Goal: Find specific page/section: Find specific page/section

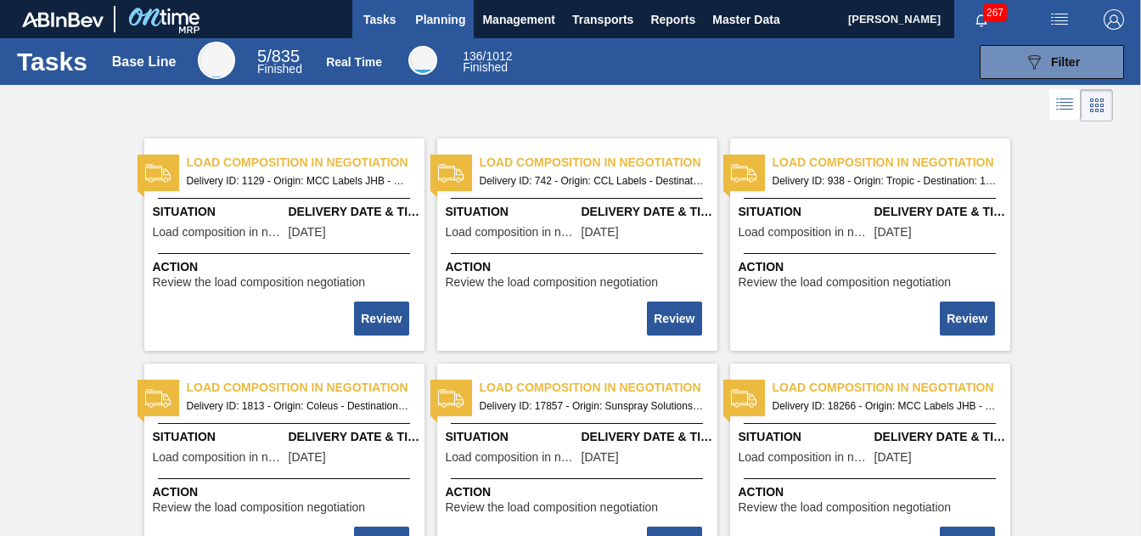
click at [452, 18] on span "Planning" at bounding box center [440, 19] width 50 height 20
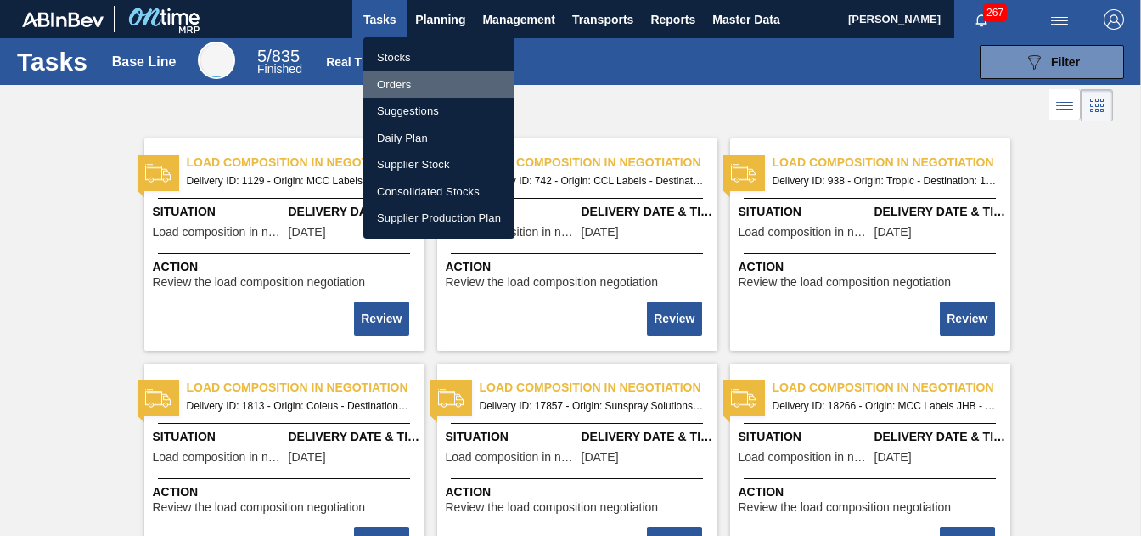
click at [423, 88] on li "Orders" at bounding box center [438, 84] width 151 height 27
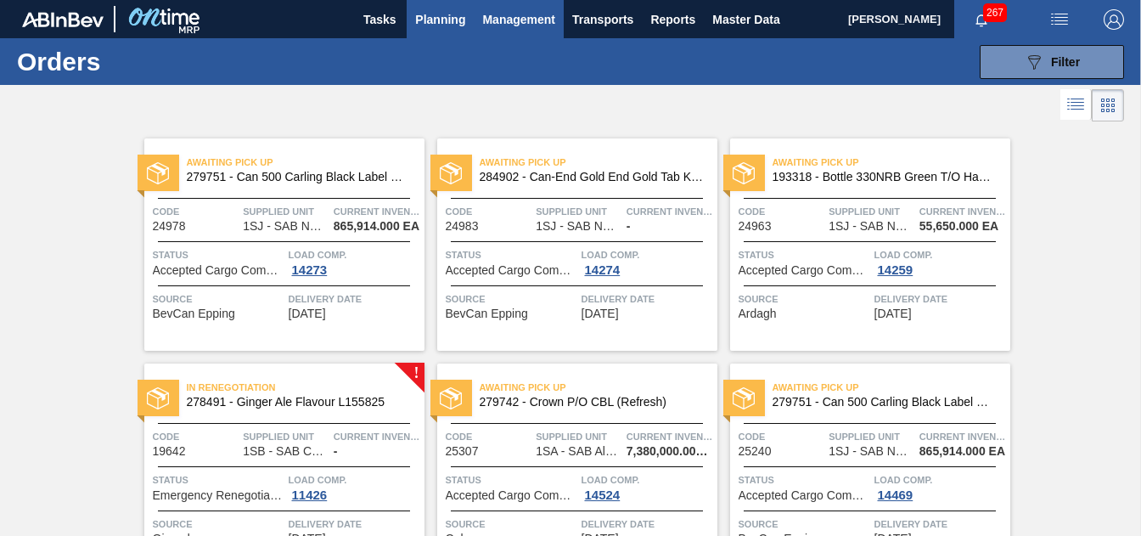
click at [526, 19] on span "Management" at bounding box center [518, 19] width 73 height 20
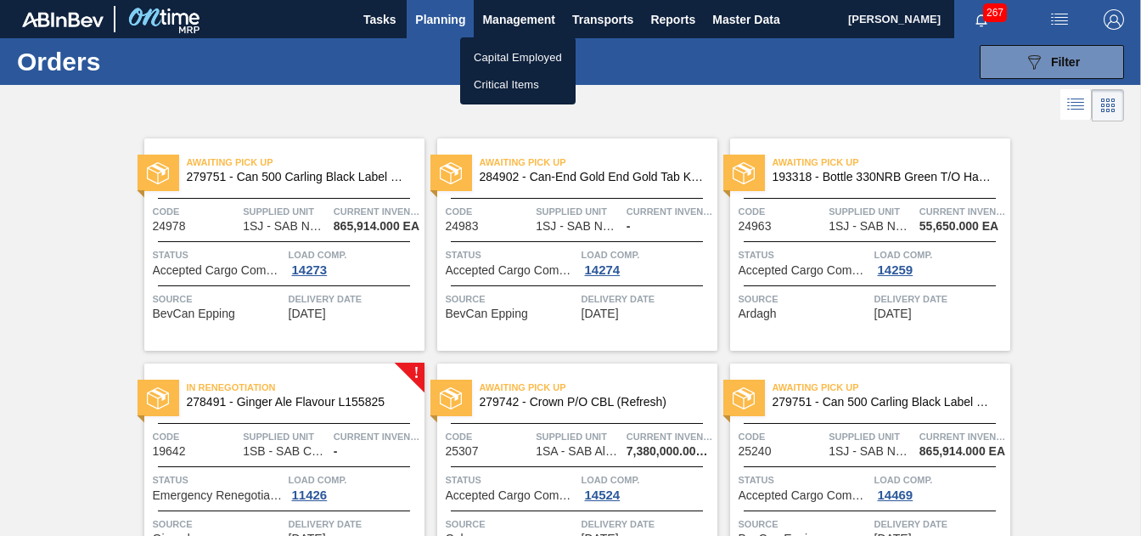
click at [463, 25] on div at bounding box center [570, 268] width 1141 height 536
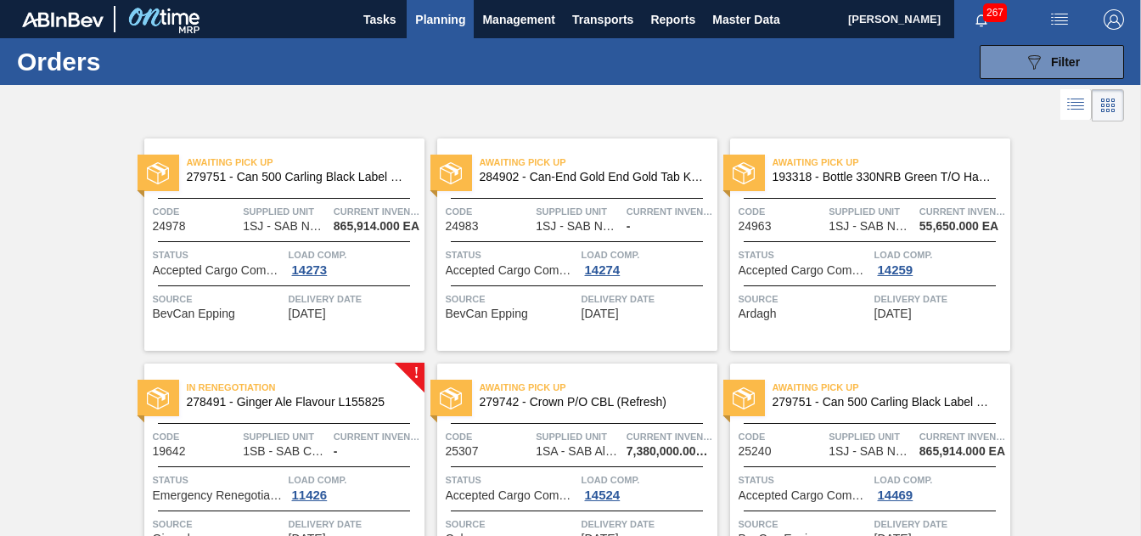
click at [239, 170] on span "Awaiting Pick Up" at bounding box center [306, 162] width 238 height 17
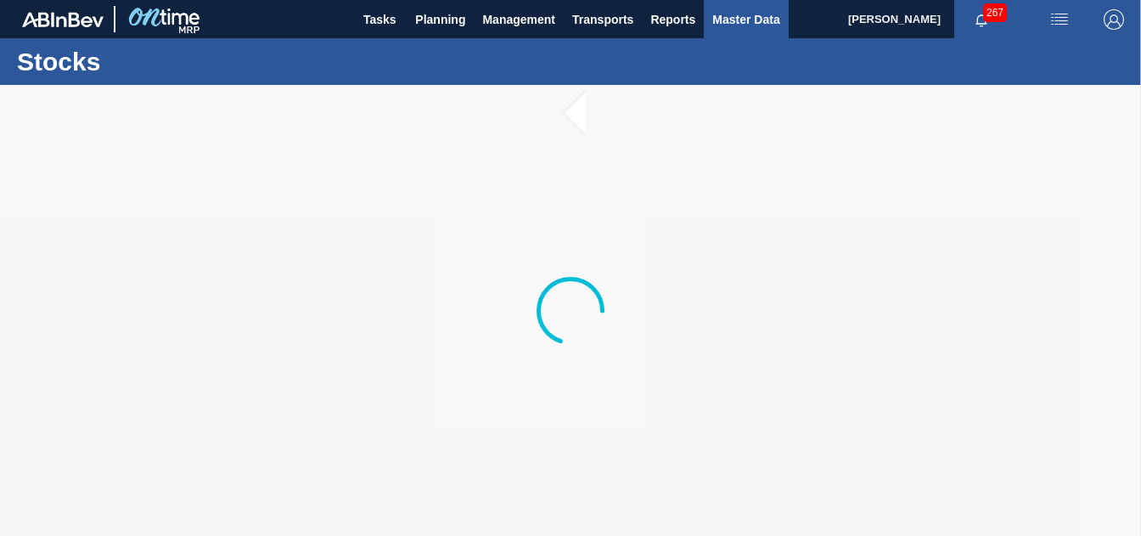
click at [763, 20] on span "Master Data" at bounding box center [746, 19] width 67 height 20
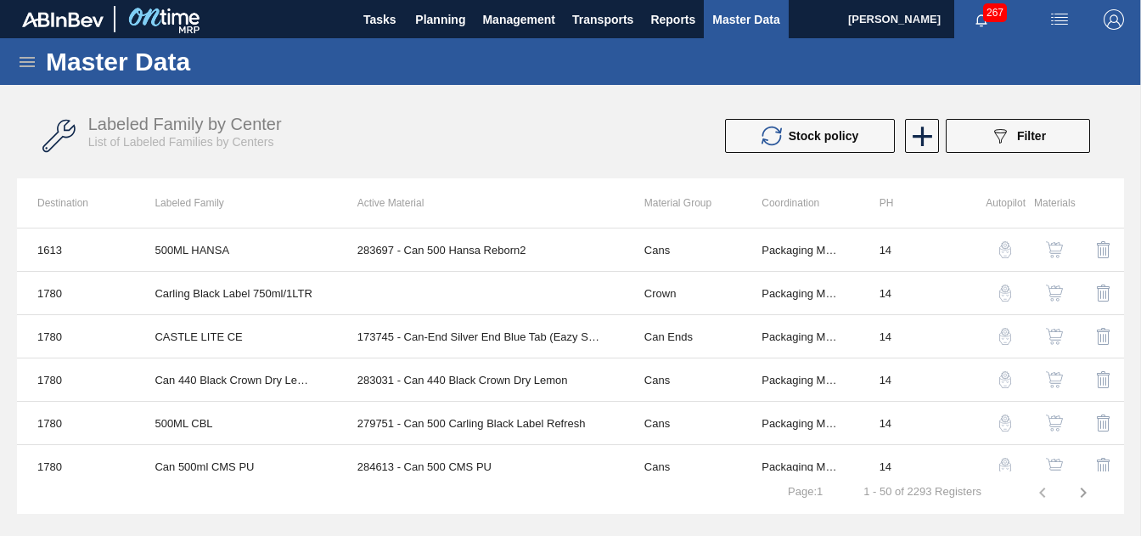
click at [632, 112] on div "Labeled Family by Center List of Labeled Families by Centers Stock policy 089F7…" at bounding box center [570, 136] width 1107 height 64
click at [37, 54] on icon at bounding box center [27, 62] width 20 height 20
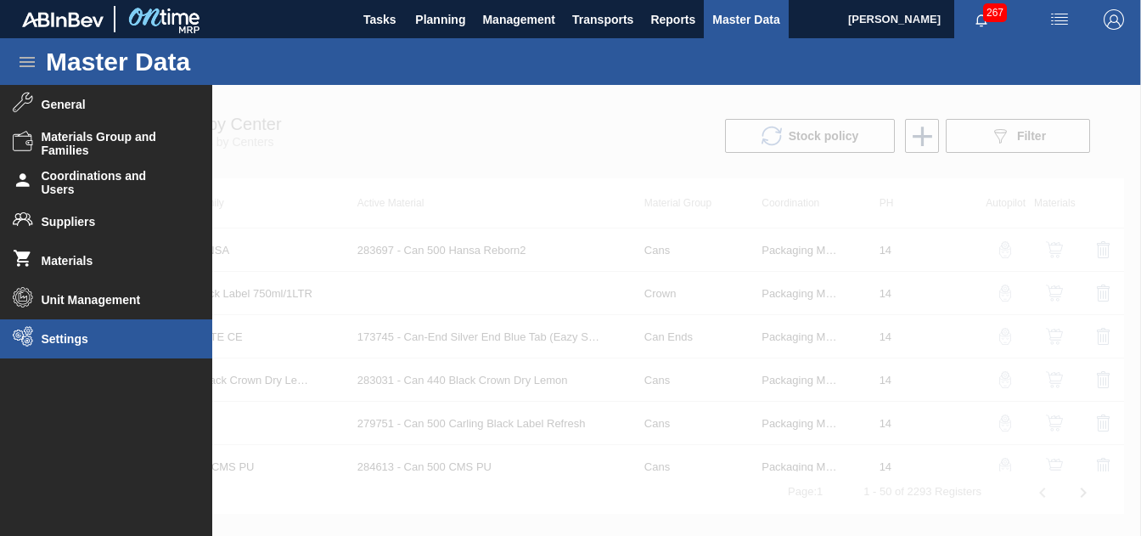
click at [91, 341] on span "Settings" at bounding box center [112, 339] width 140 height 14
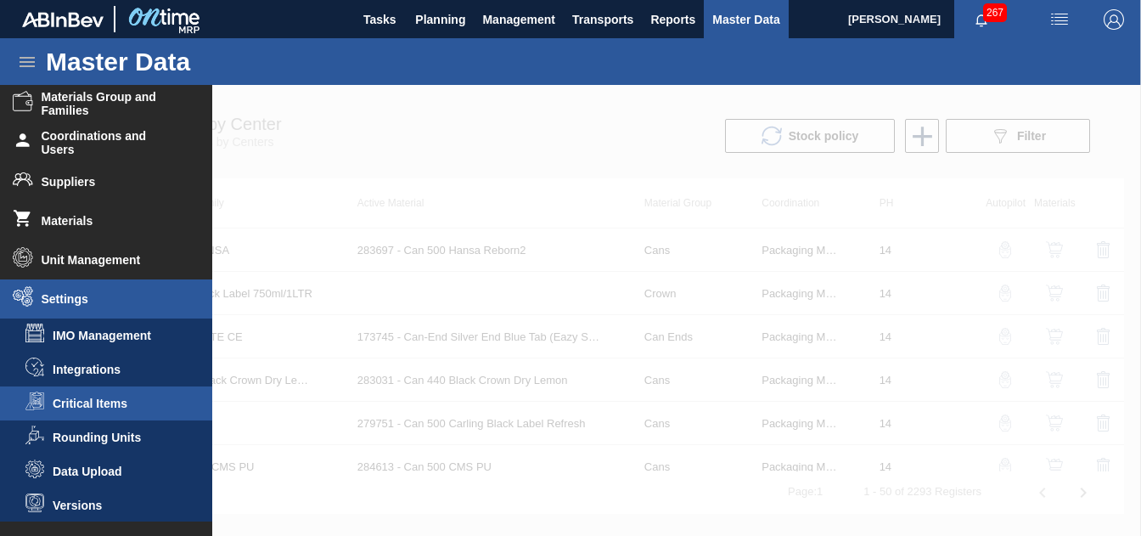
scroll to position [41, 0]
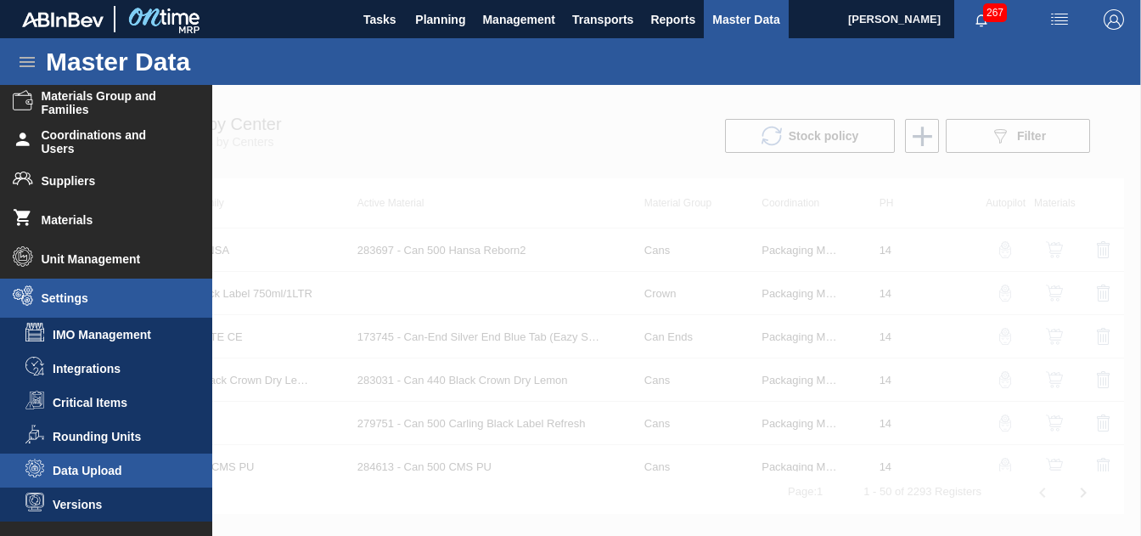
click at [127, 472] on span "Data Upload" at bounding box center [118, 471] width 131 height 14
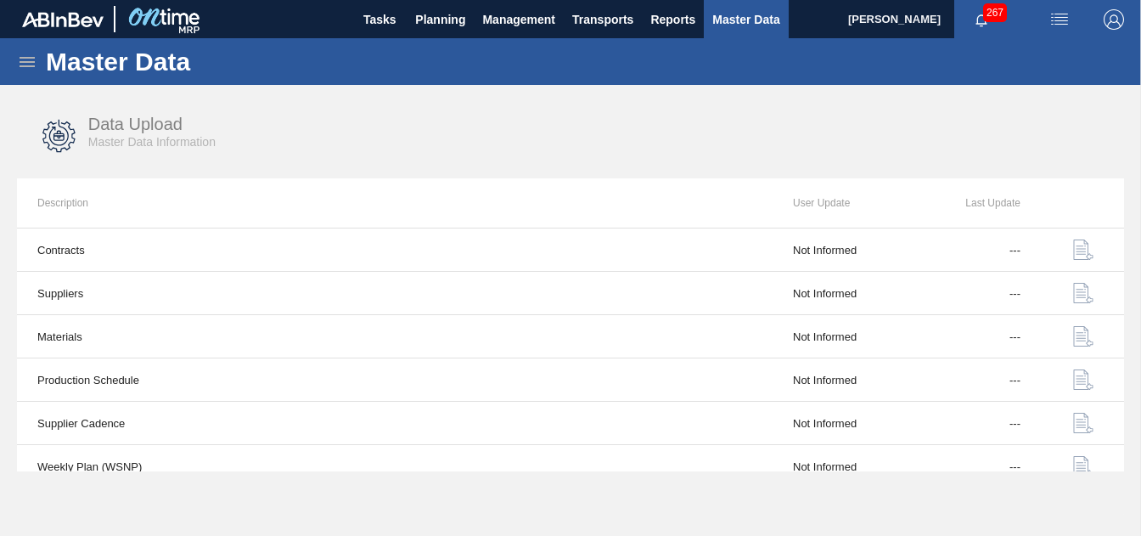
click at [22, 56] on icon at bounding box center [27, 62] width 20 height 20
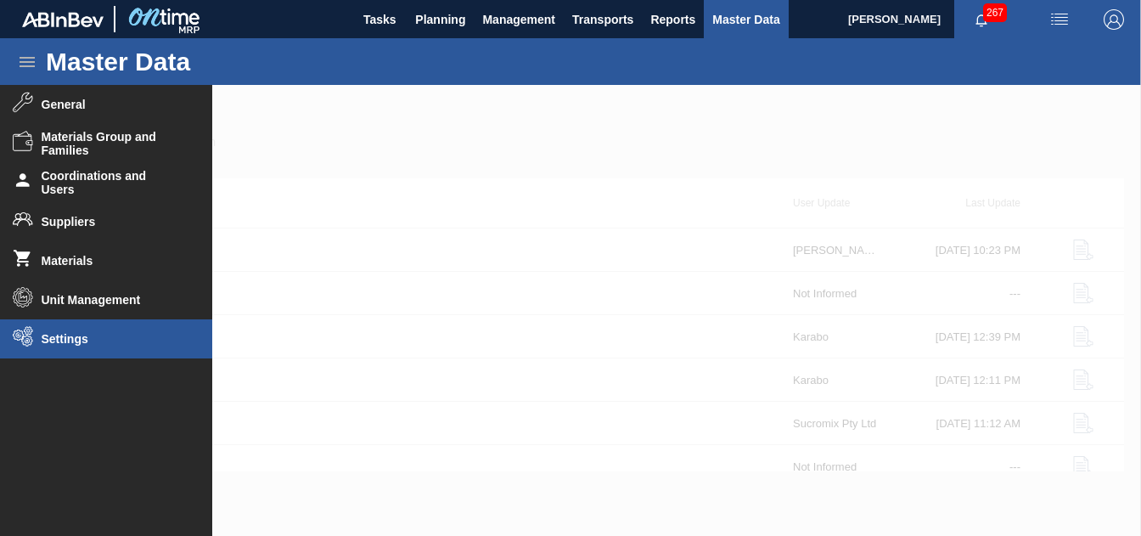
click at [89, 333] on span "Settings" at bounding box center [112, 339] width 140 height 14
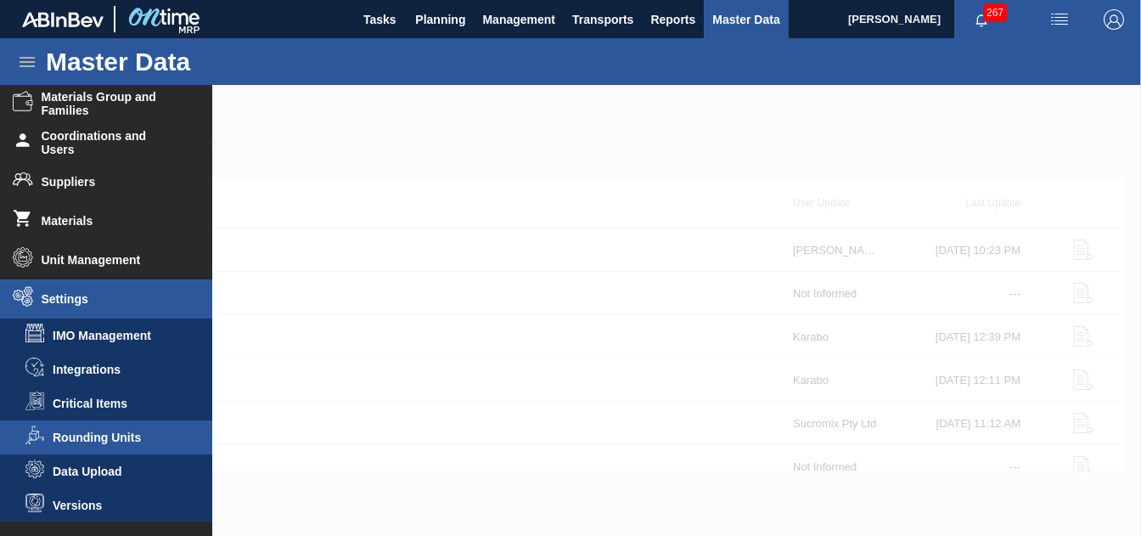
scroll to position [41, 0]
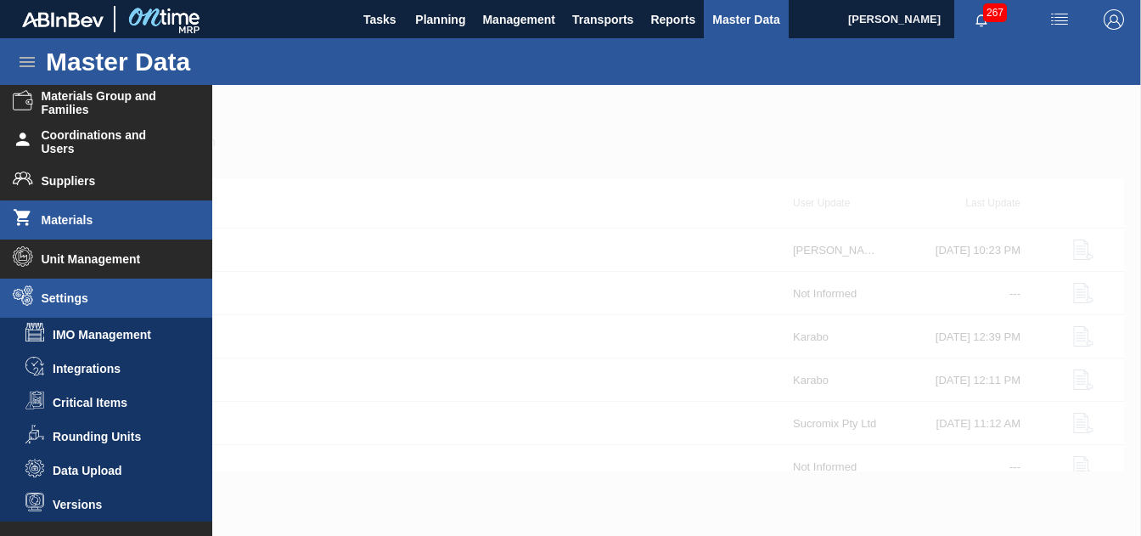
click at [118, 219] on span "Materials" at bounding box center [112, 220] width 140 height 14
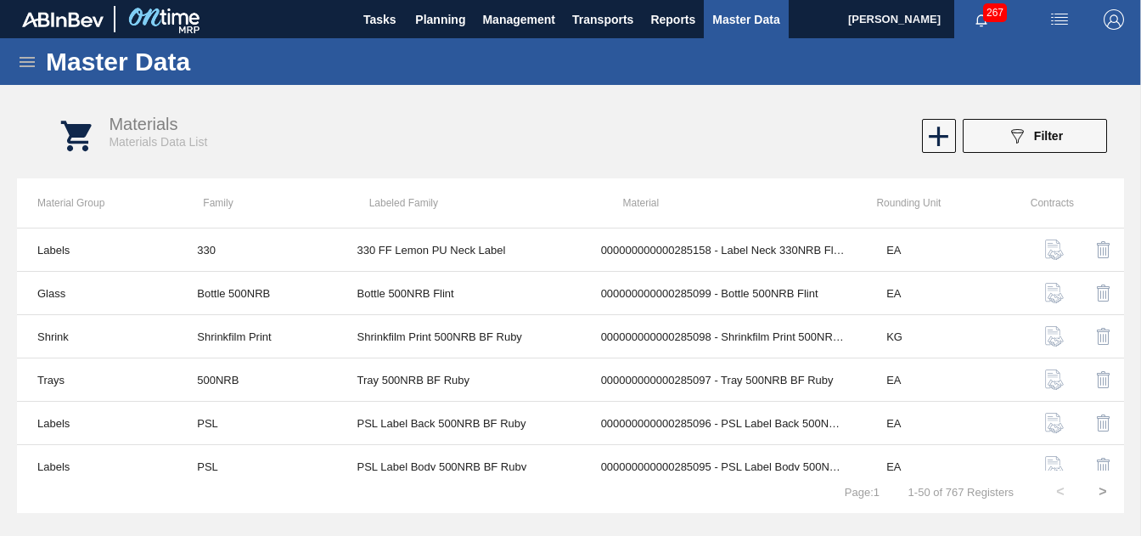
click at [28, 54] on icon at bounding box center [27, 62] width 20 height 20
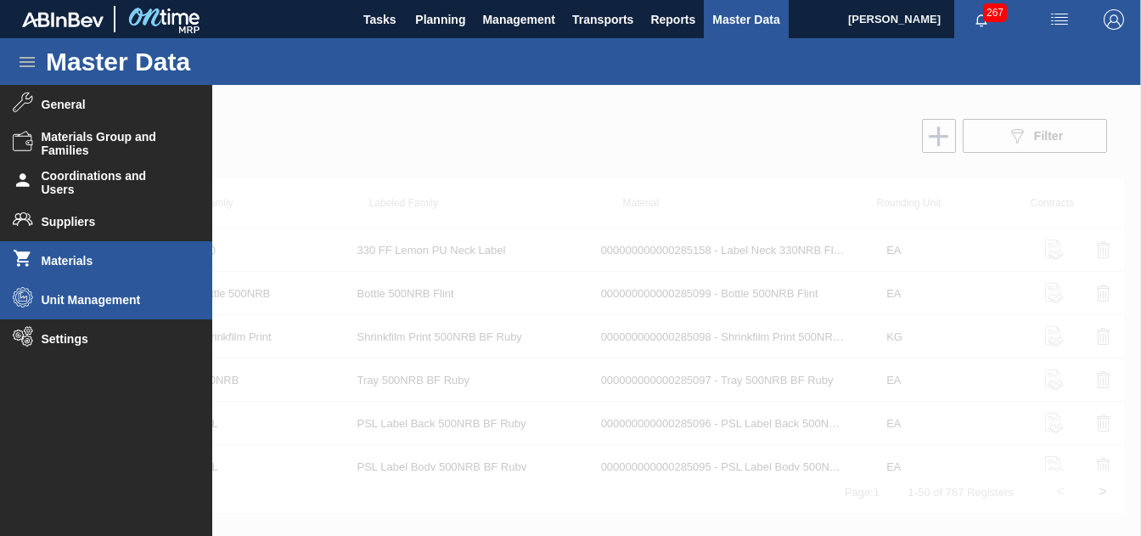
click at [76, 294] on span "Unit Management" at bounding box center [112, 300] width 140 height 14
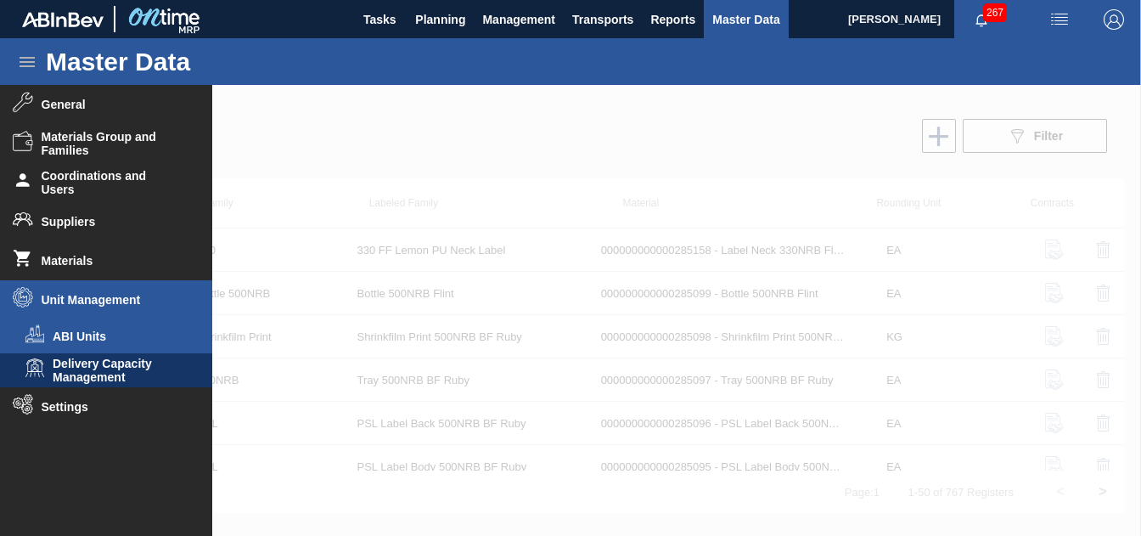
click at [75, 341] on span "ABI Units" at bounding box center [118, 337] width 131 height 14
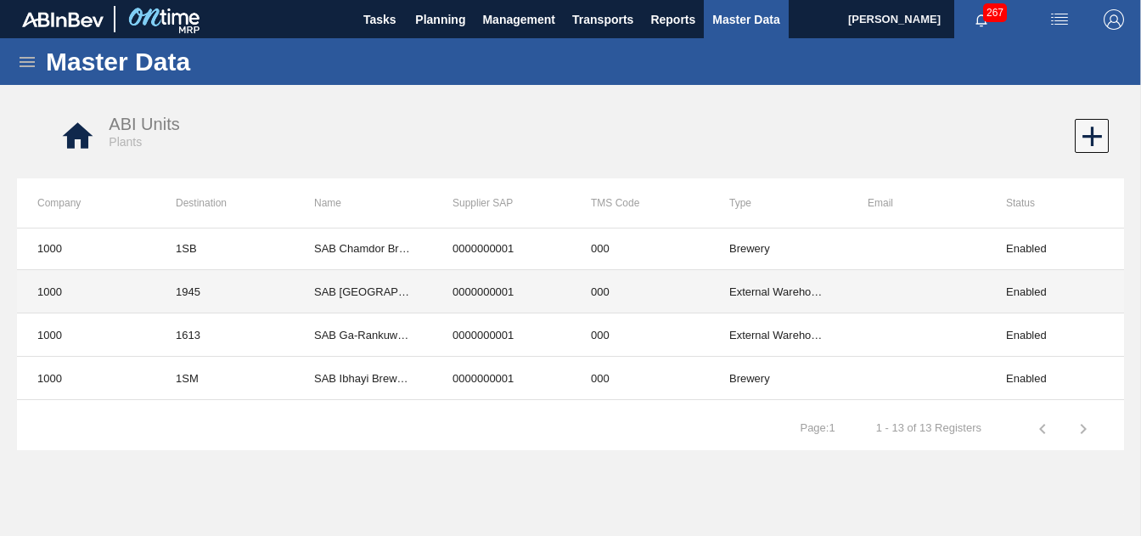
scroll to position [239, 0]
